Goal: Information Seeking & Learning: Learn about a topic

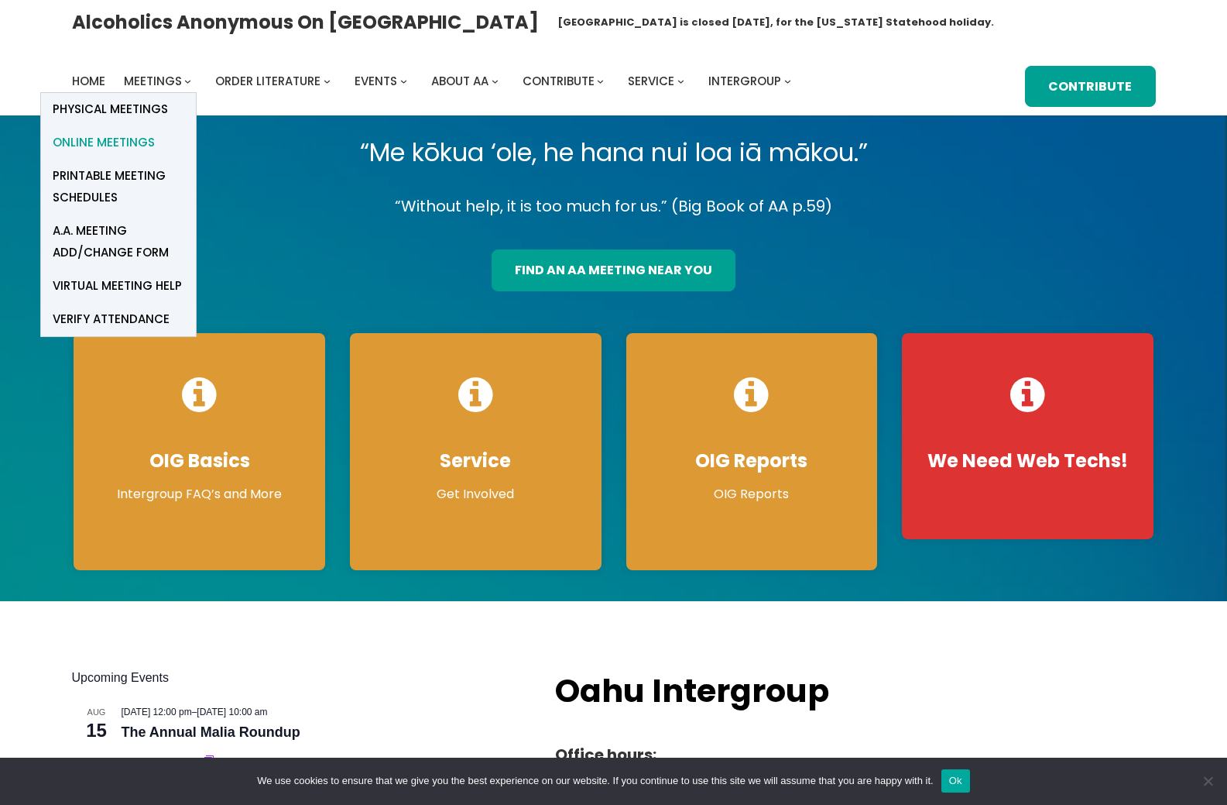
click at [129, 140] on span "Online Meetings" at bounding box center [104, 143] width 102 height 22
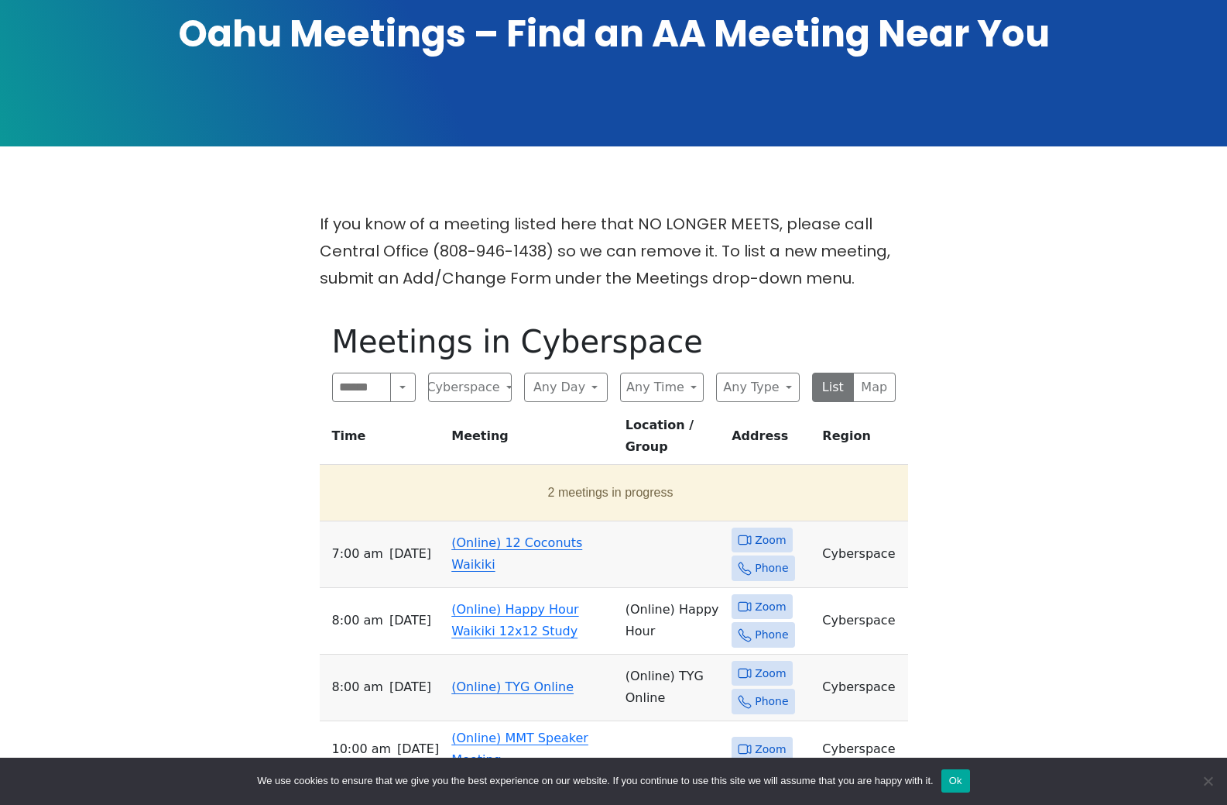
click at [767, 550] on span "Zoom" at bounding box center [770, 539] width 31 height 19
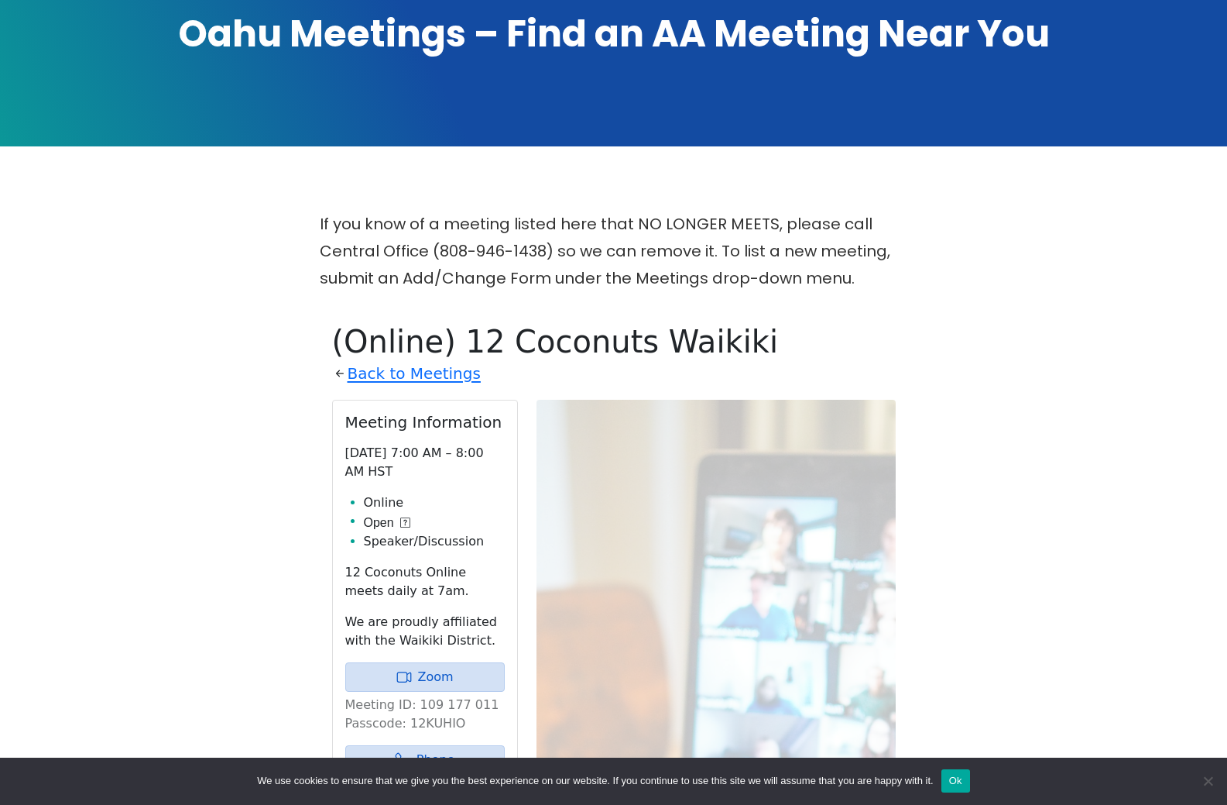
scroll to position [613, 0]
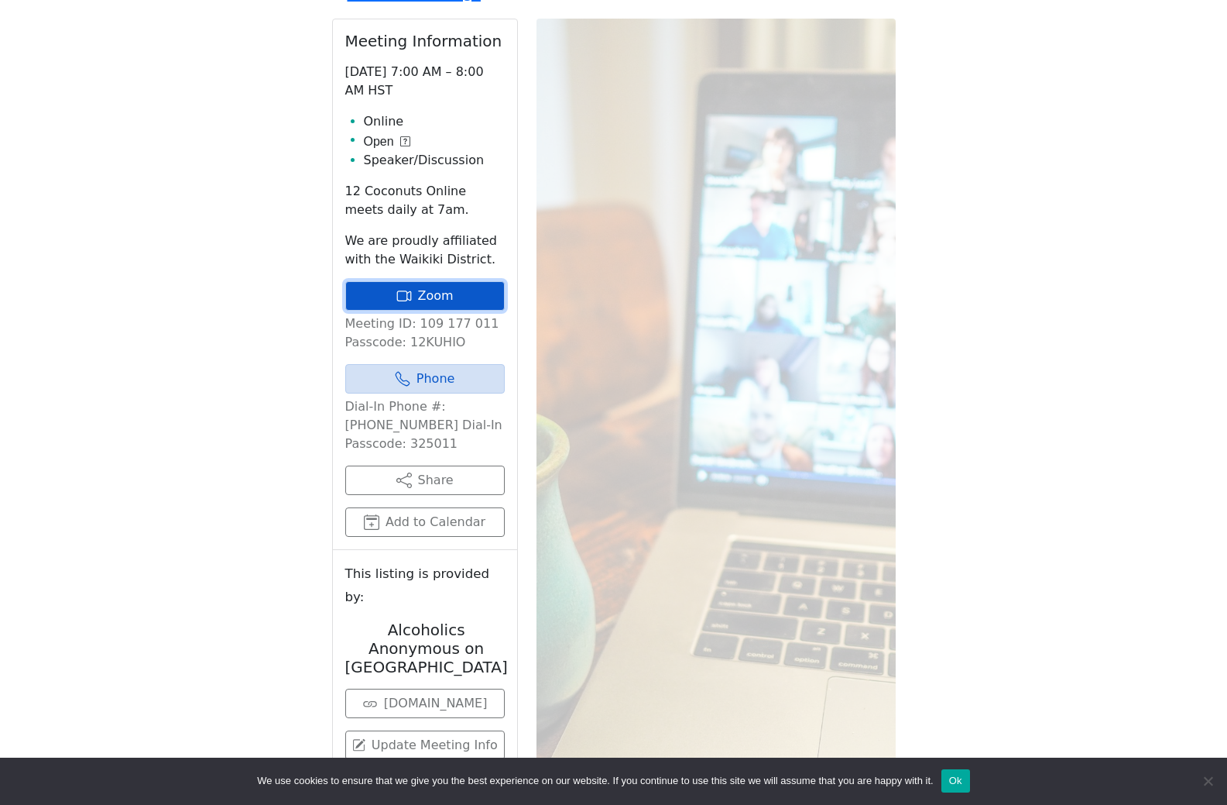
click at [449, 311] on link "Zoom" at bounding box center [425, 295] width 160 height 29
